Goal: Task Accomplishment & Management: Use online tool/utility

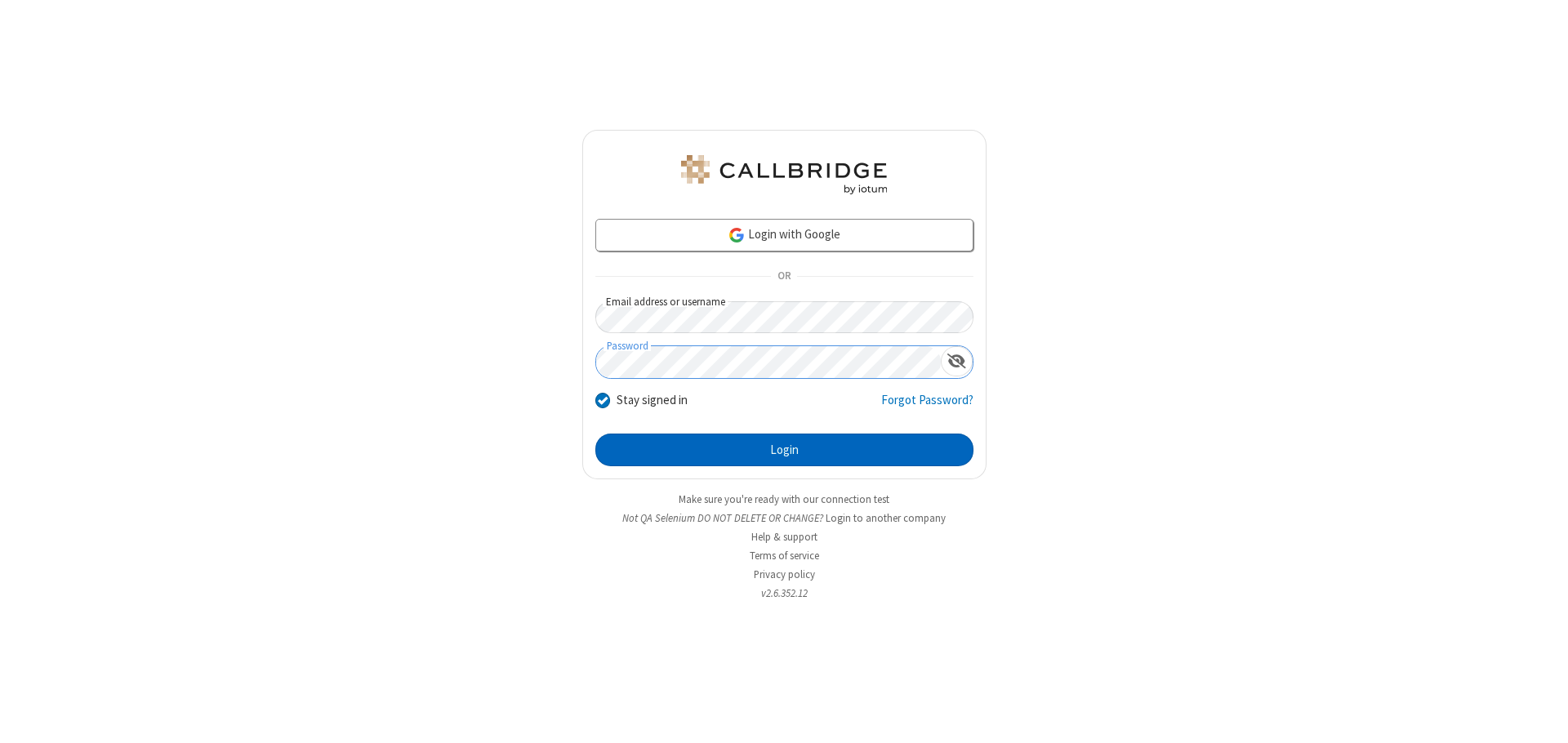
click at [784, 450] on button "Login" at bounding box center [784, 449] width 379 height 32
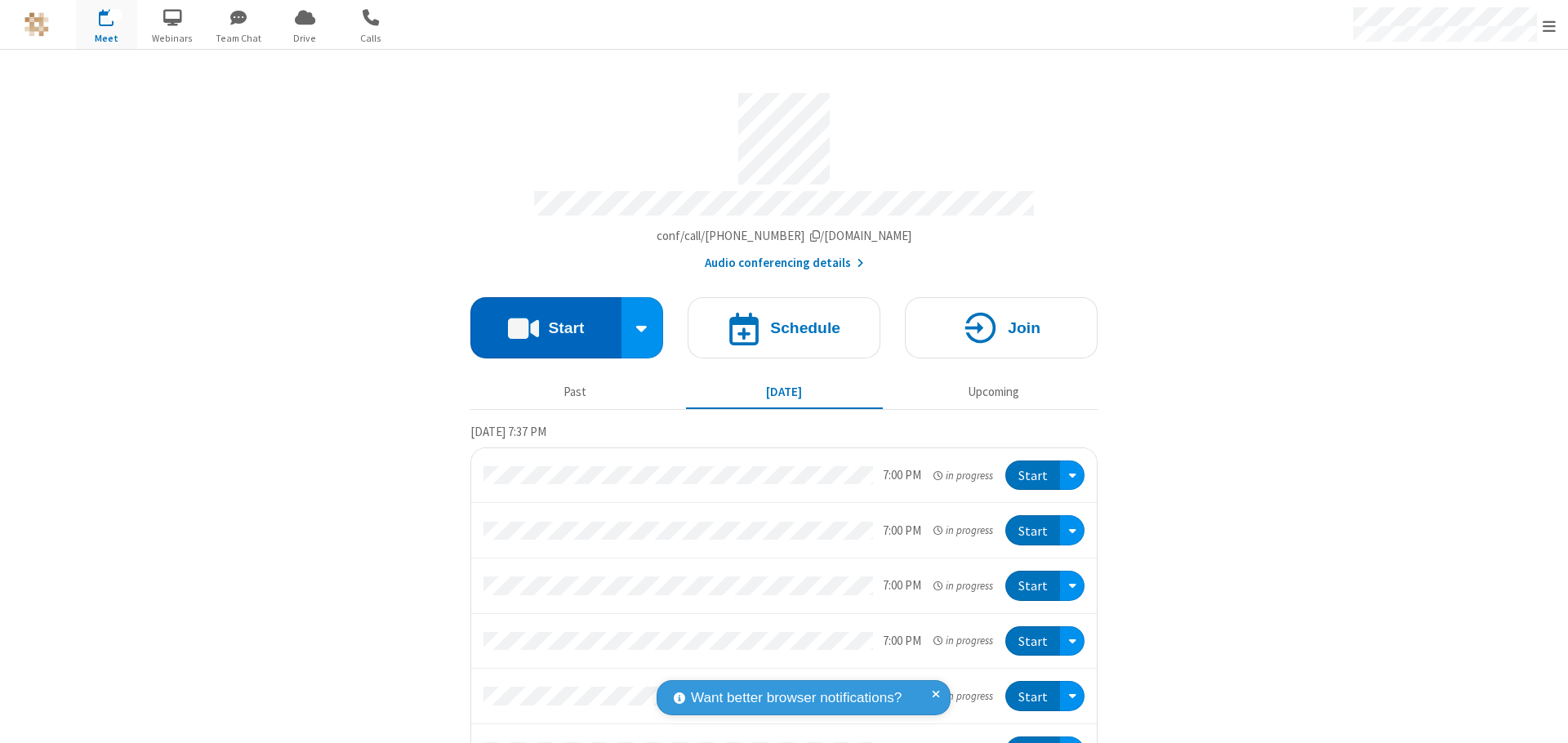
click at [539, 320] on button "Start" at bounding box center [546, 328] width 151 height 61
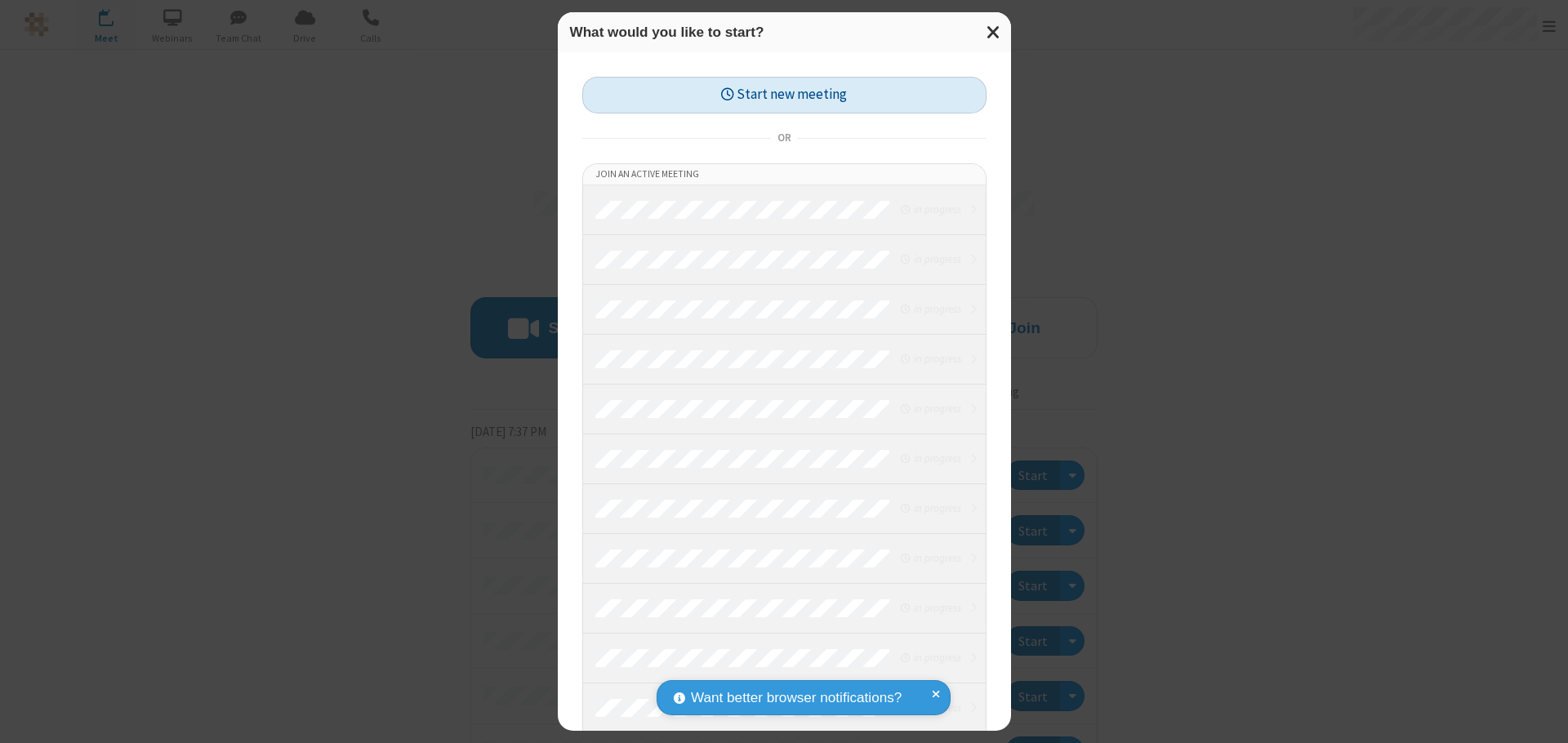
click at [784, 95] on button "Start new meeting" at bounding box center [784, 95] width 404 height 37
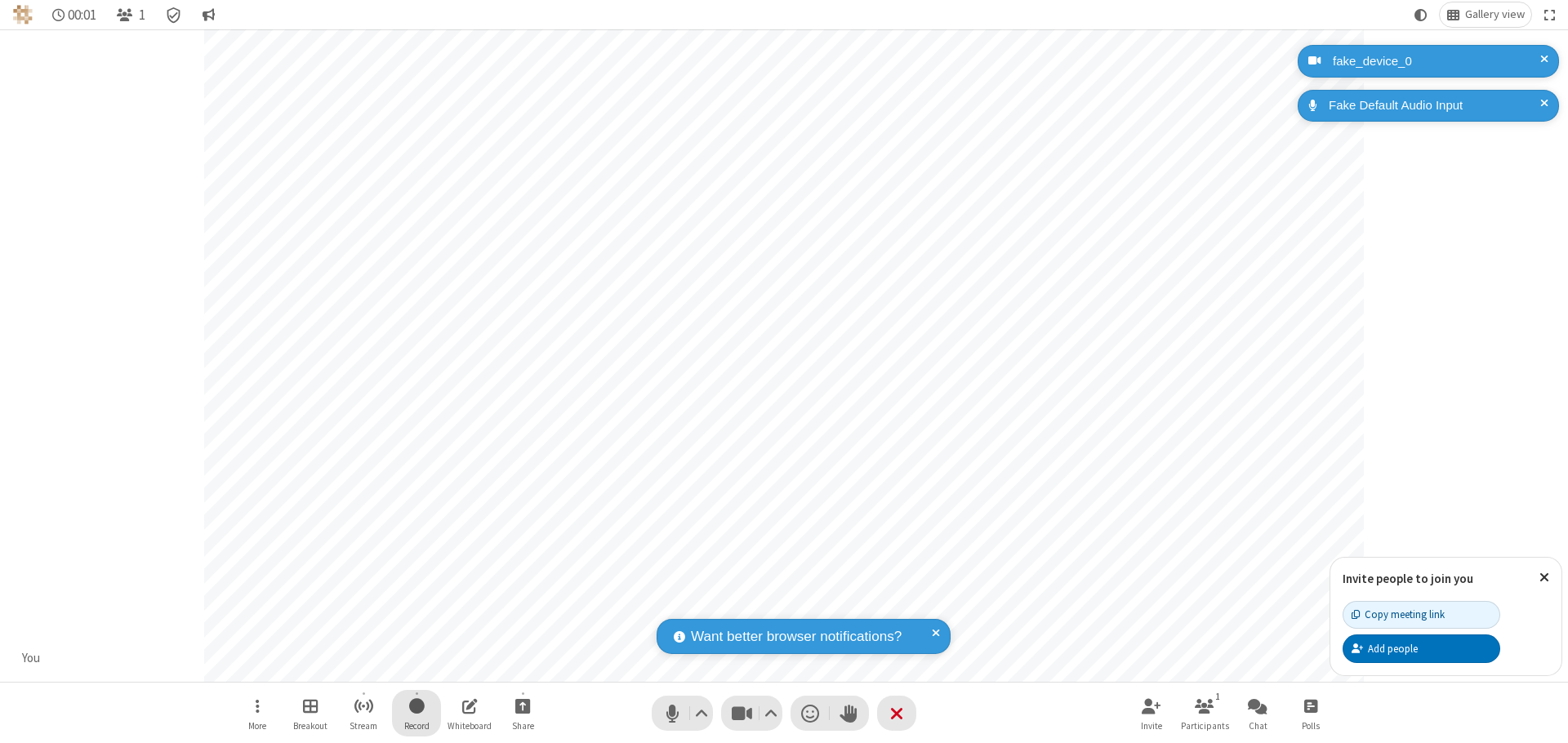
click at [417, 713] on span "Start recording" at bounding box center [417, 706] width 16 height 21
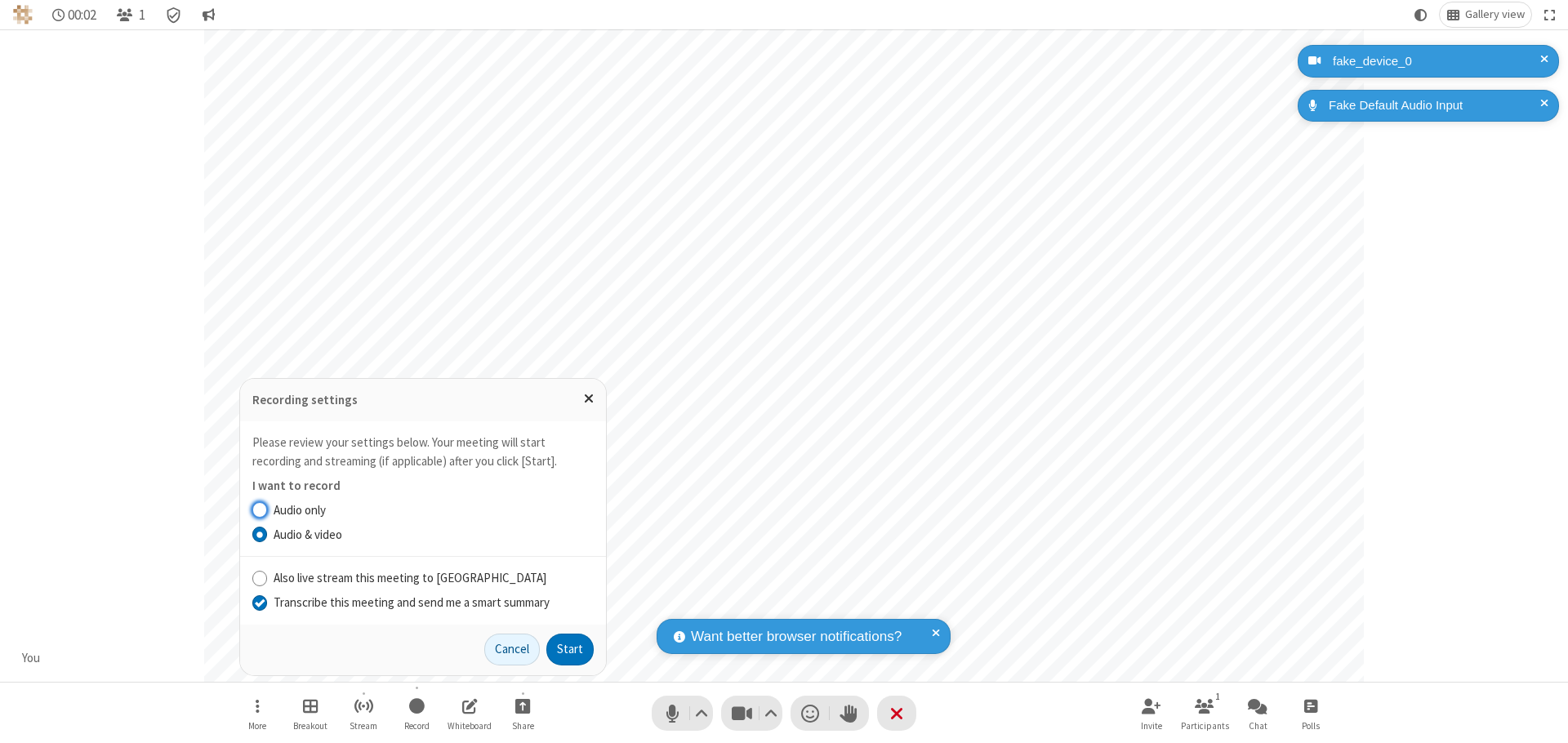
click at [259, 602] on input "Transcribe this meeting and send me a smart summary" at bounding box center [260, 602] width 16 height 17
click at [570, 649] on button "Start" at bounding box center [569, 650] width 47 height 32
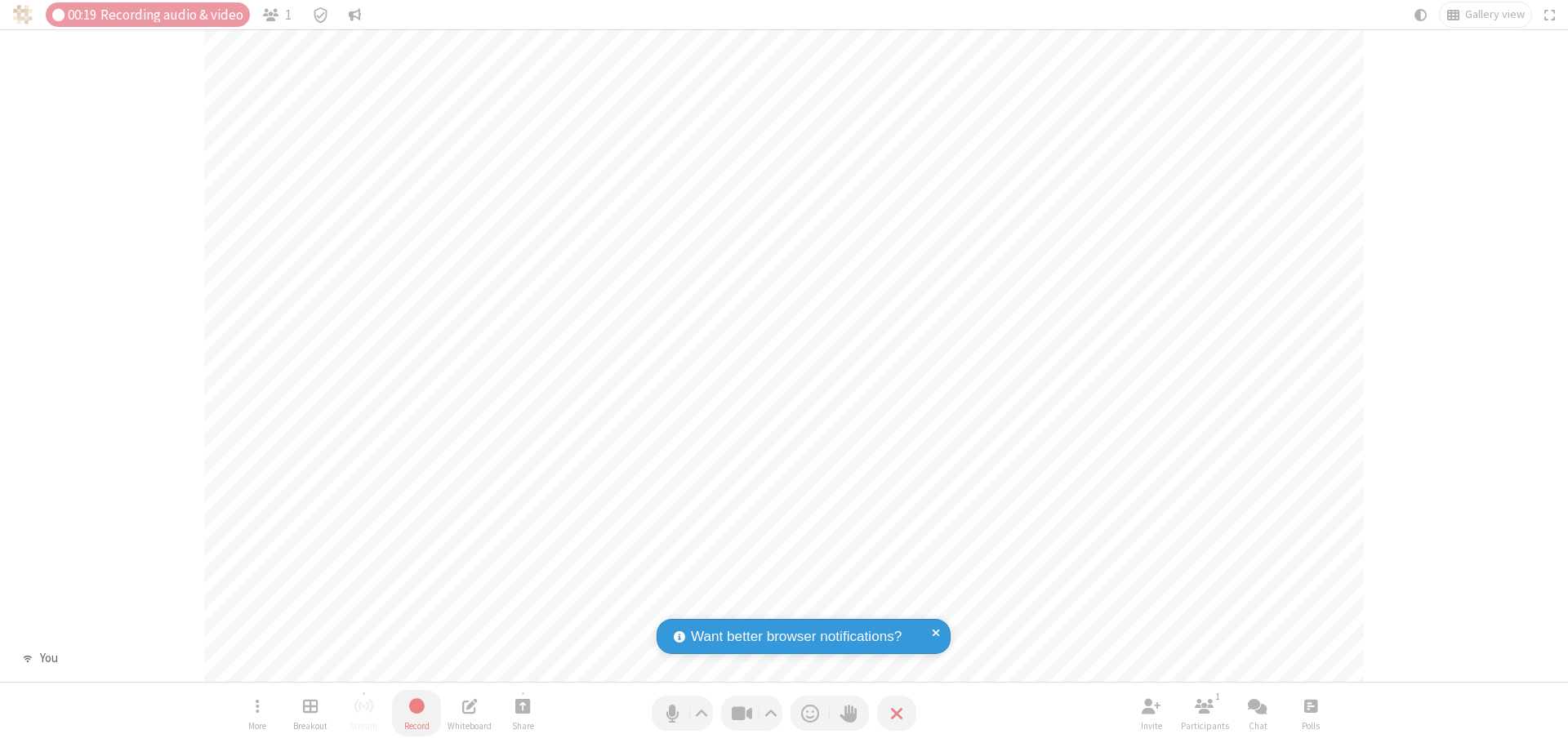
click at [417, 713] on span "Stop recording" at bounding box center [416, 706] width 19 height 21
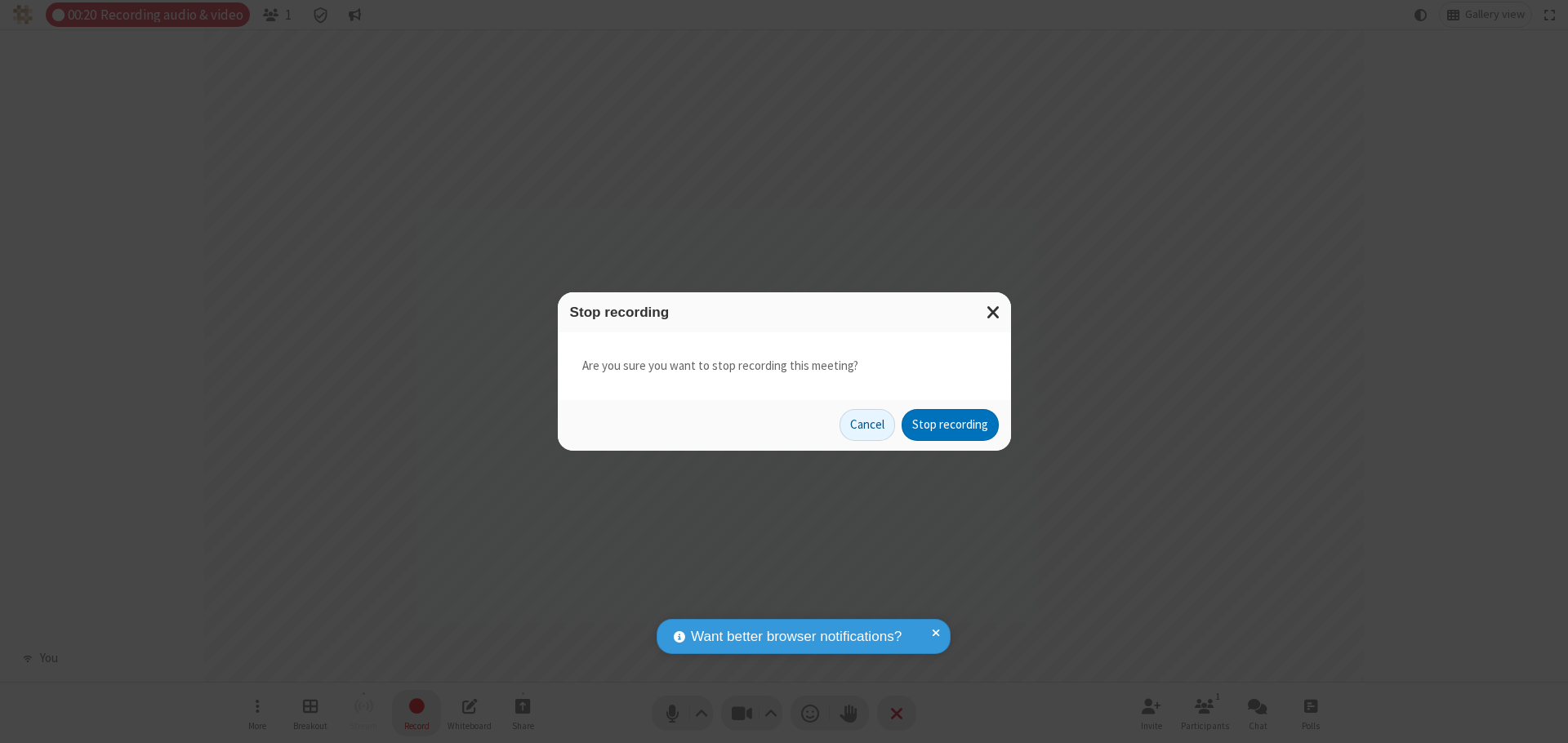
click at [950, 425] on button "Stop recording" at bounding box center [950, 425] width 97 height 32
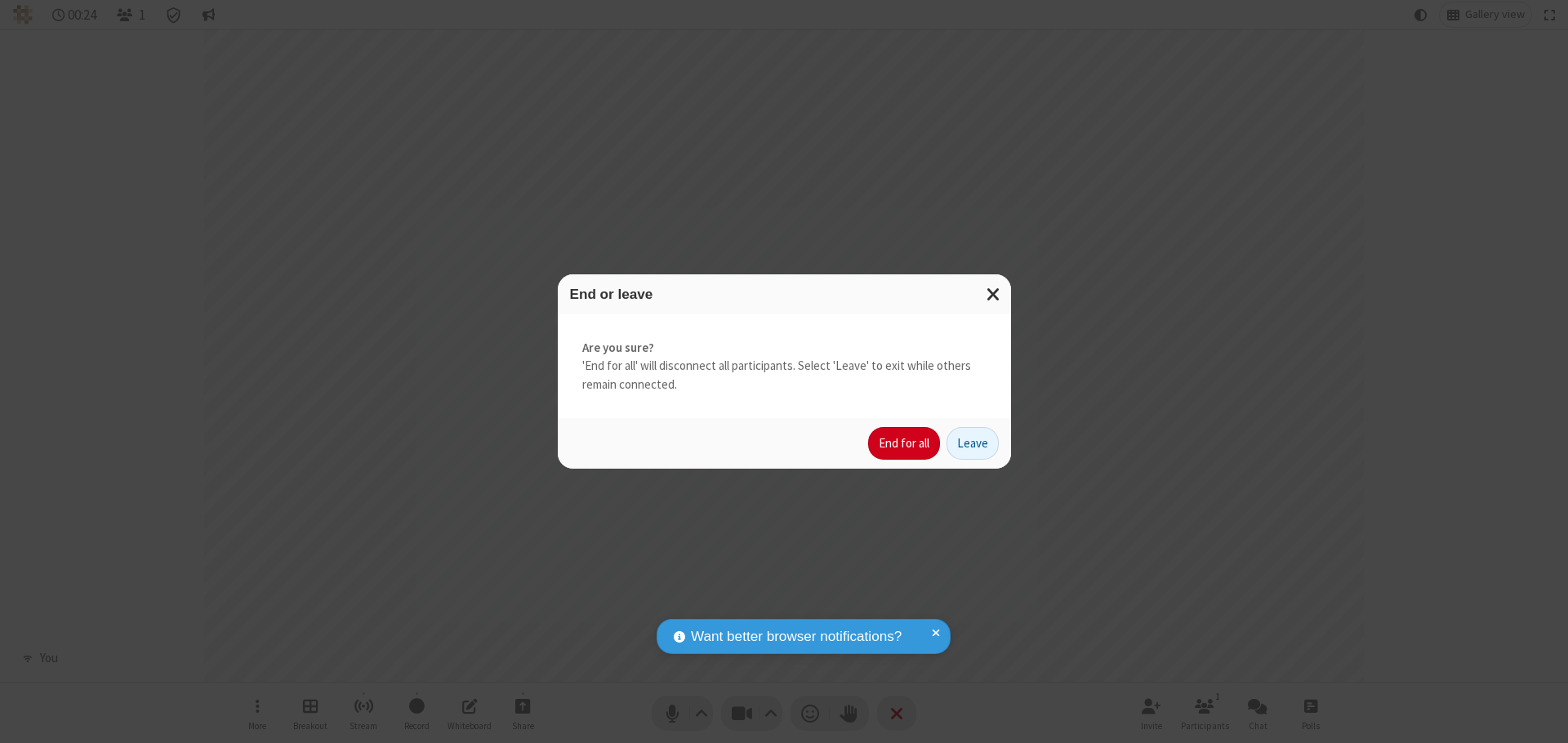
click at [905, 443] on button "End for all" at bounding box center [904, 443] width 72 height 32
